Goal: Task Accomplishment & Management: Manage account settings

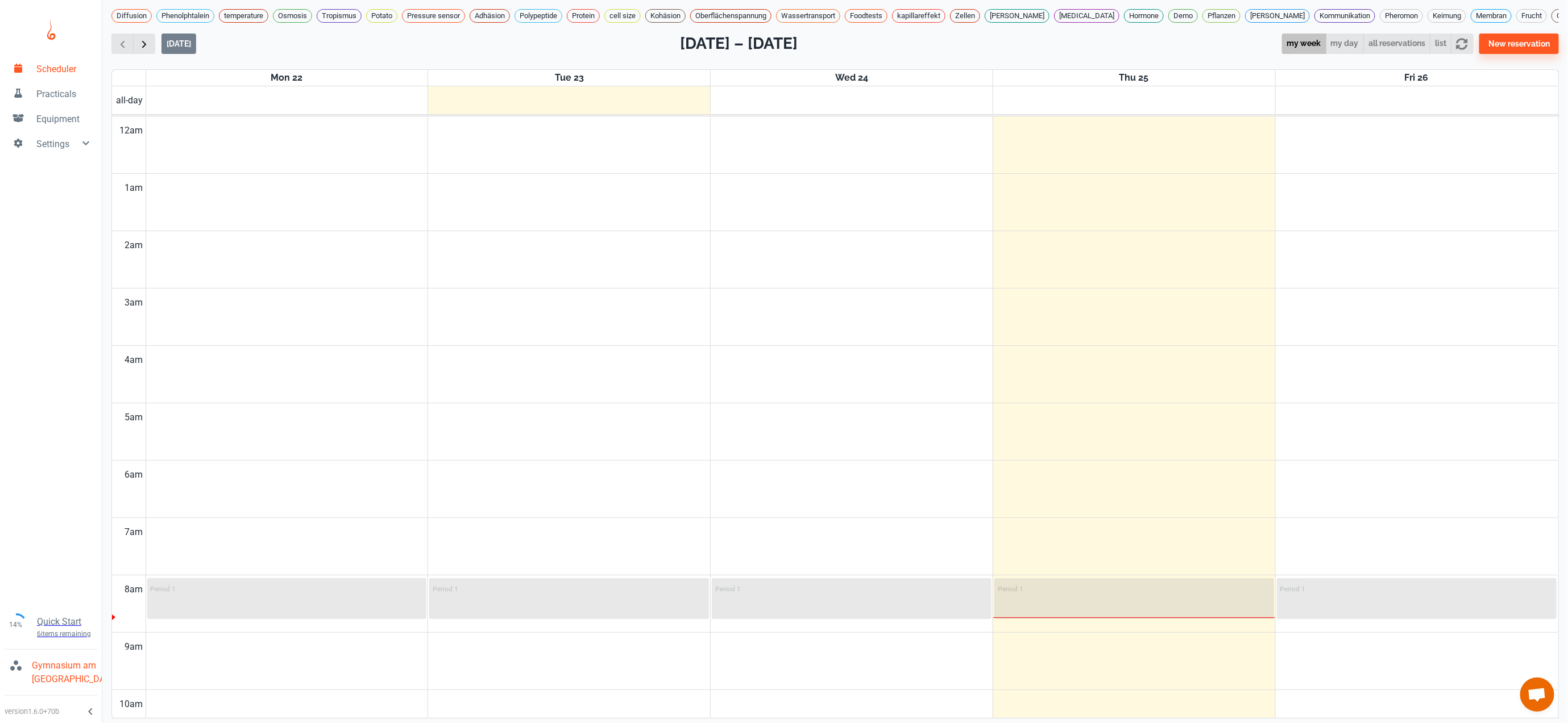
click at [146, 39] on span "button" at bounding box center [144, 44] width 12 height 12
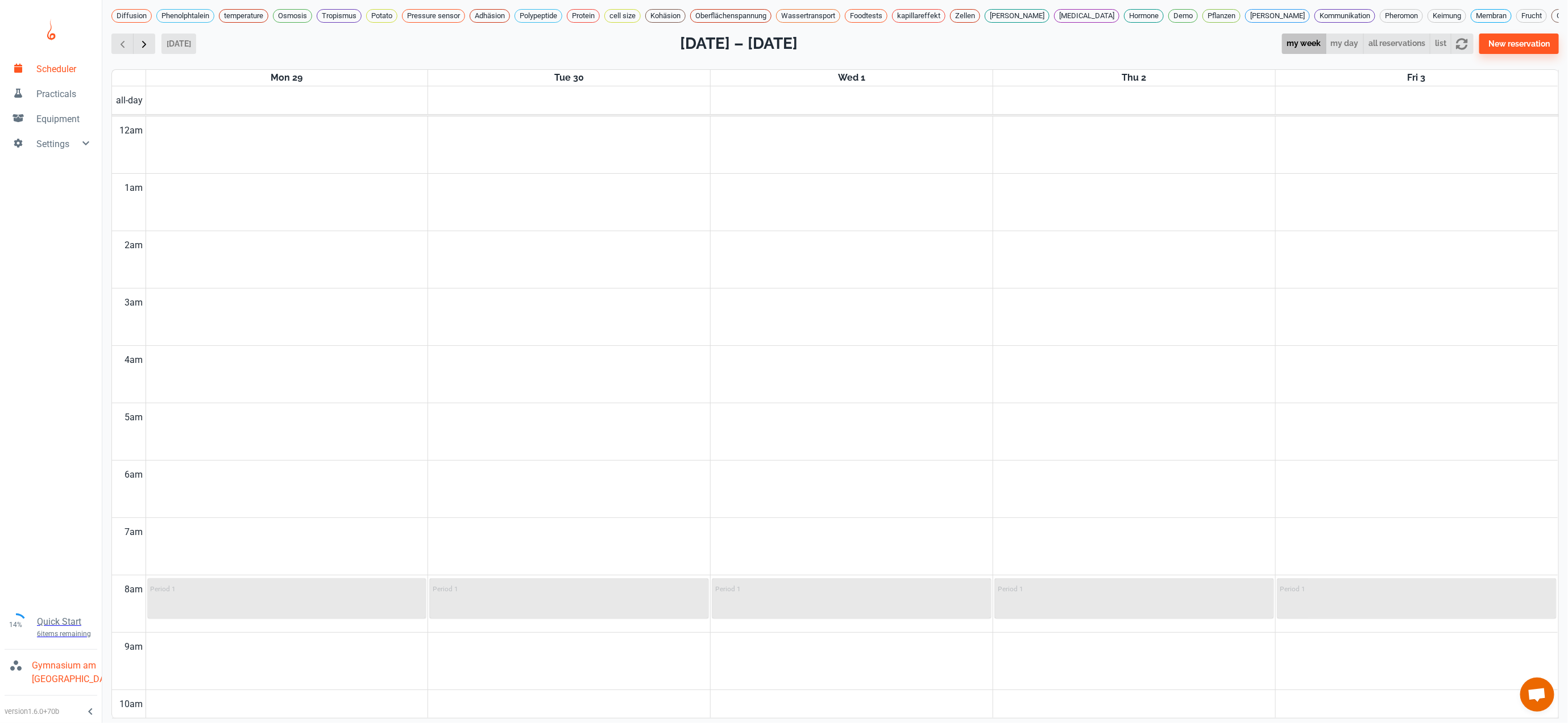
scroll to position [462, 0]
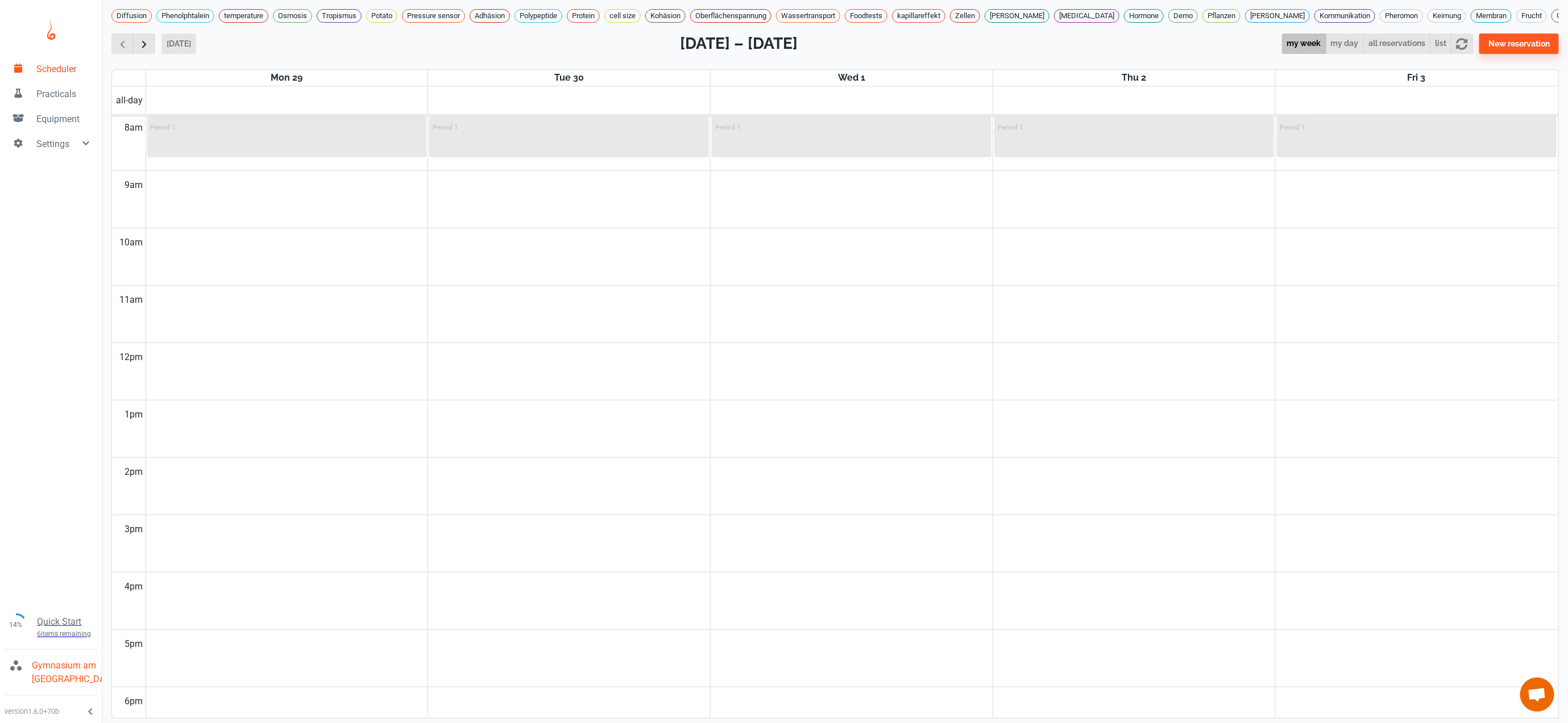
click at [146, 39] on span "button" at bounding box center [144, 44] width 12 height 12
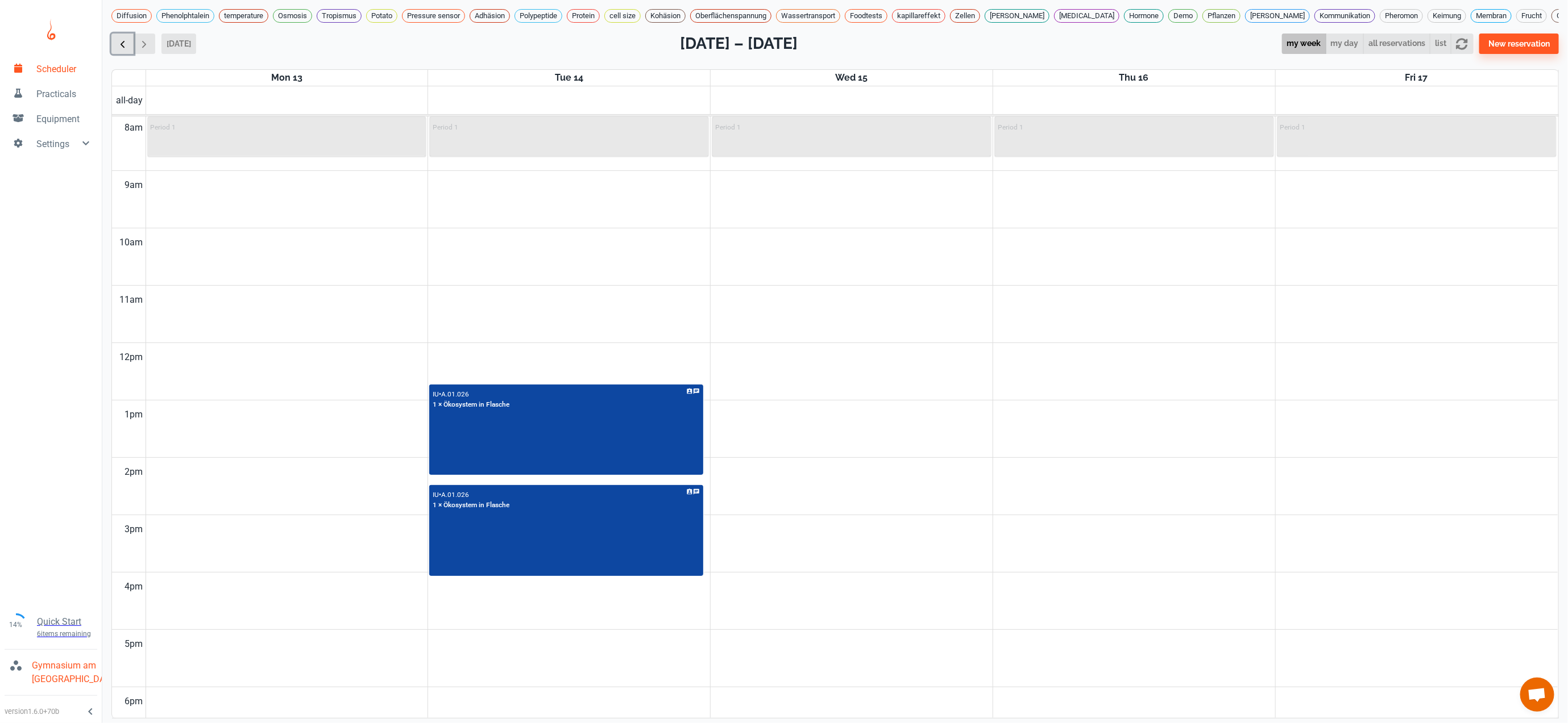
click at [130, 36] on button "button" at bounding box center [122, 44] width 22 height 21
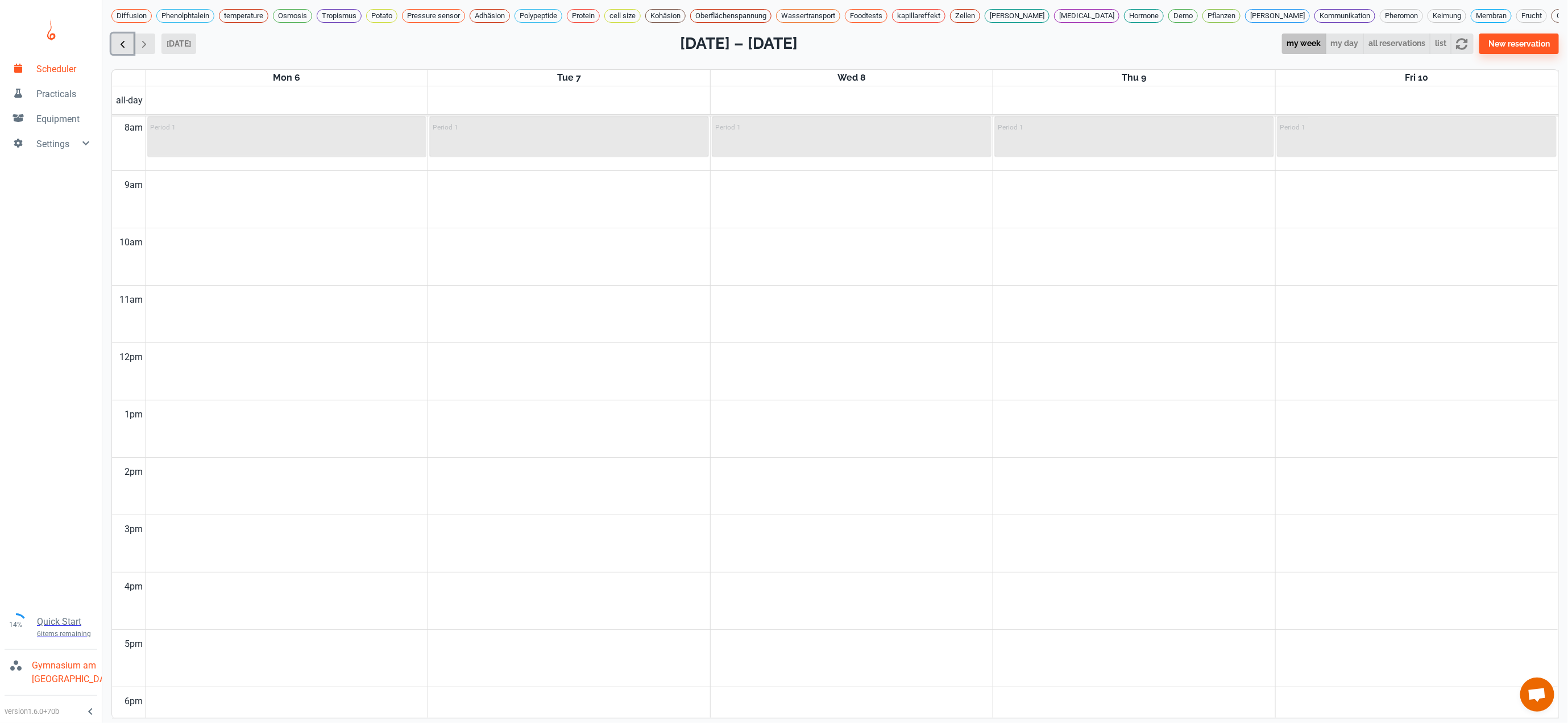
click at [130, 36] on button "button" at bounding box center [122, 44] width 22 height 21
